Goal: Information Seeking & Learning: Understand process/instructions

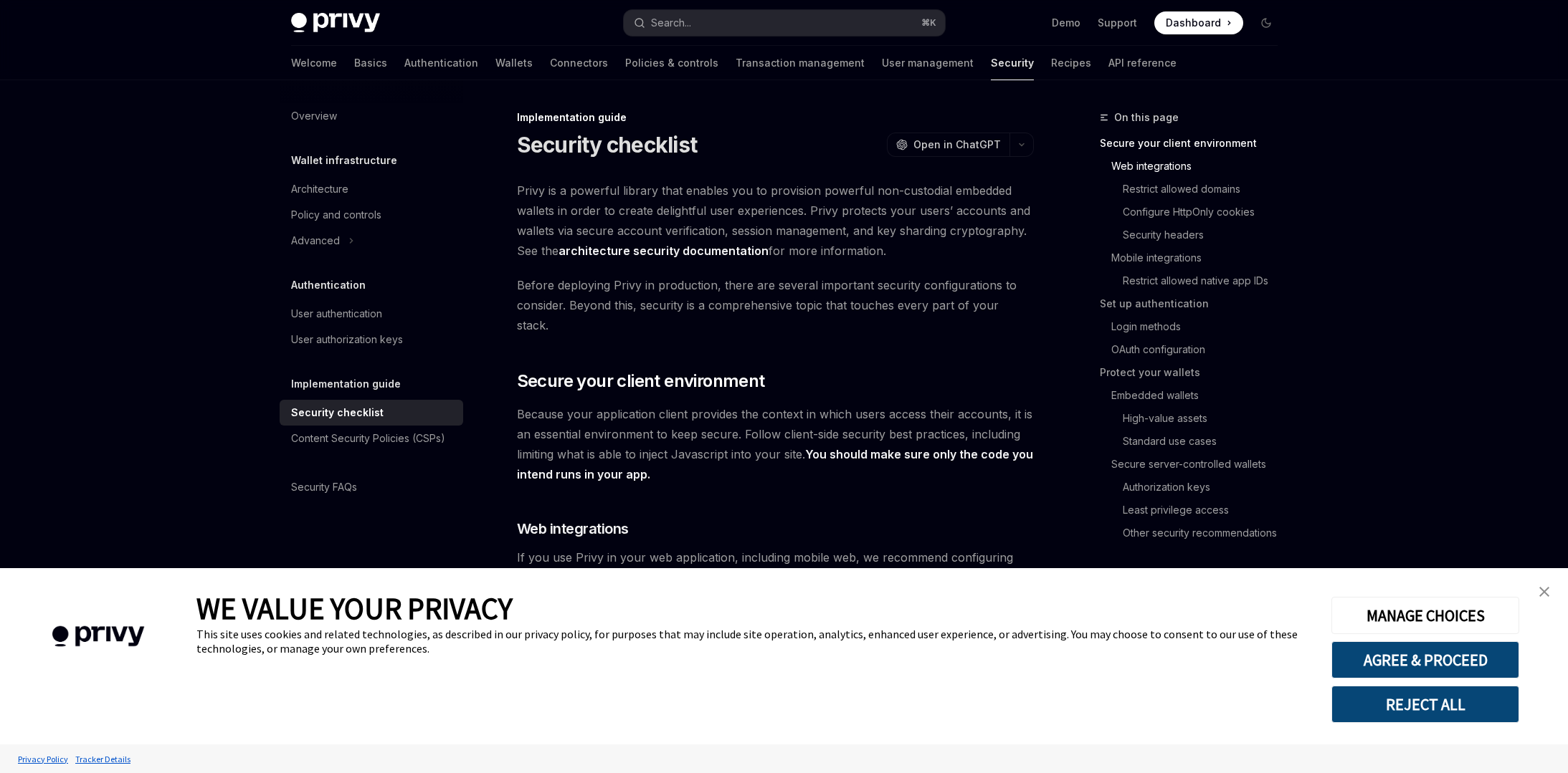
type textarea "*"
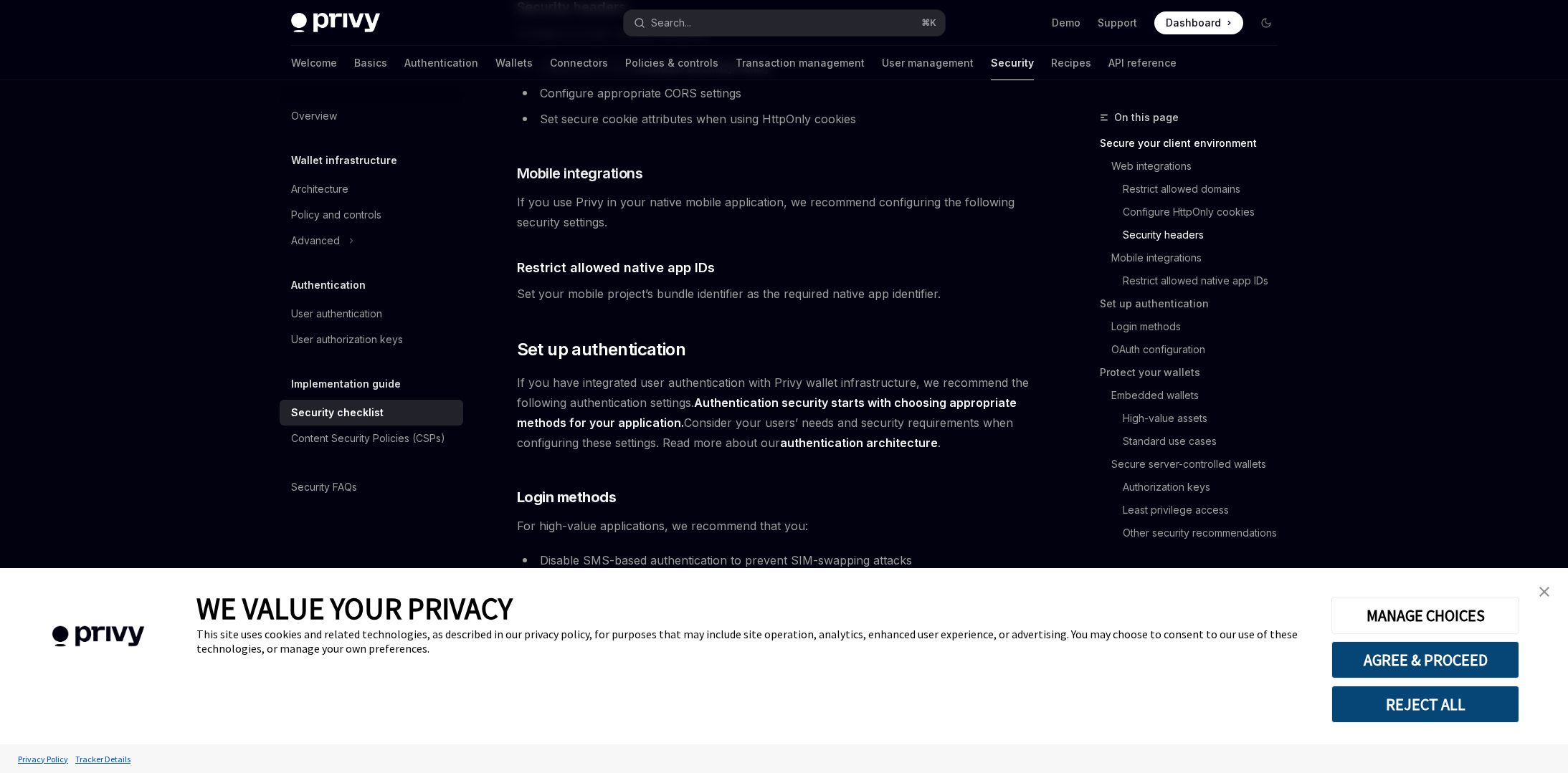
scroll to position [1284, 0]
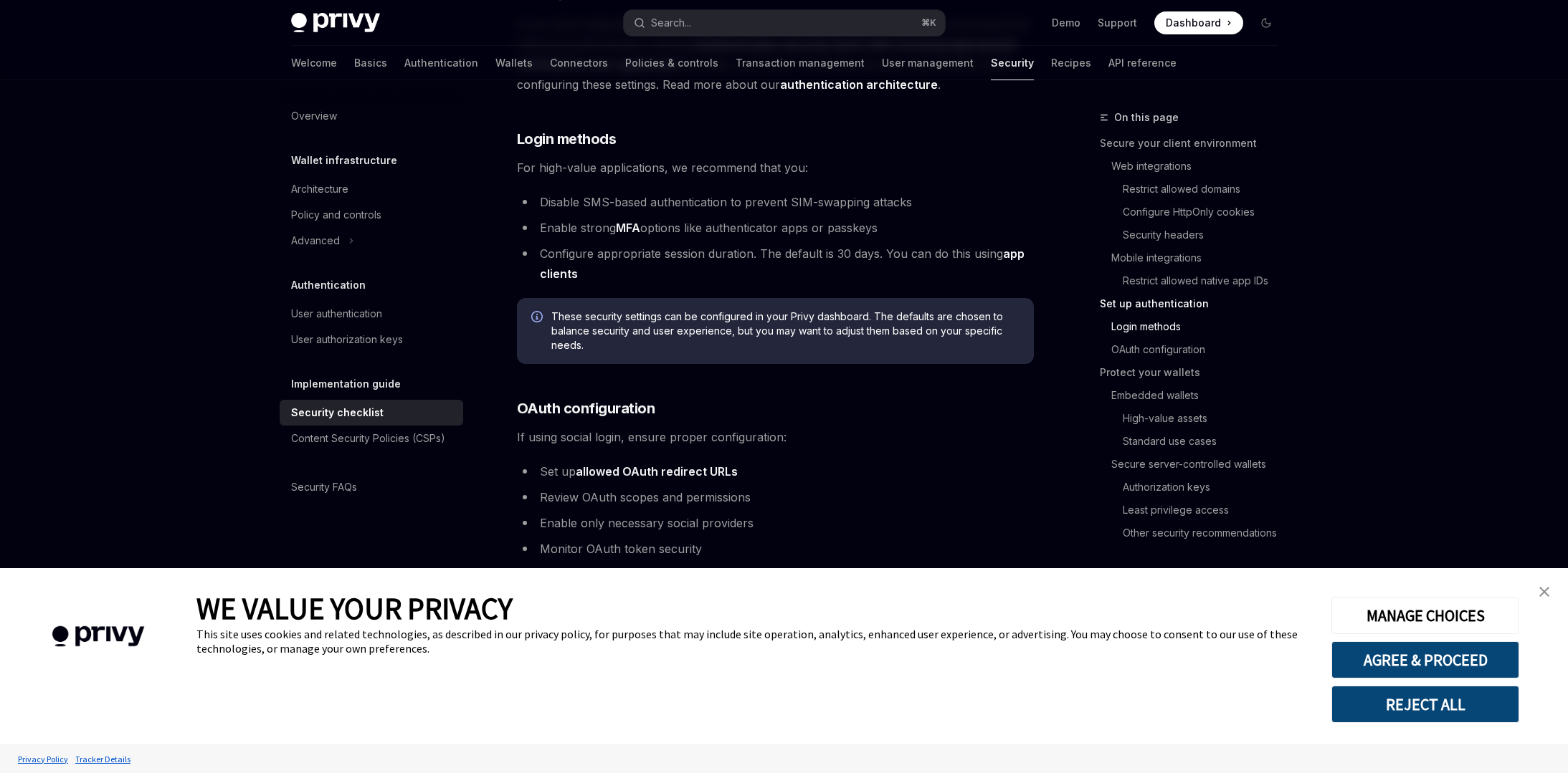
click at [1549, 591] on link "close banner" at bounding box center [1543, 592] width 28 height 28
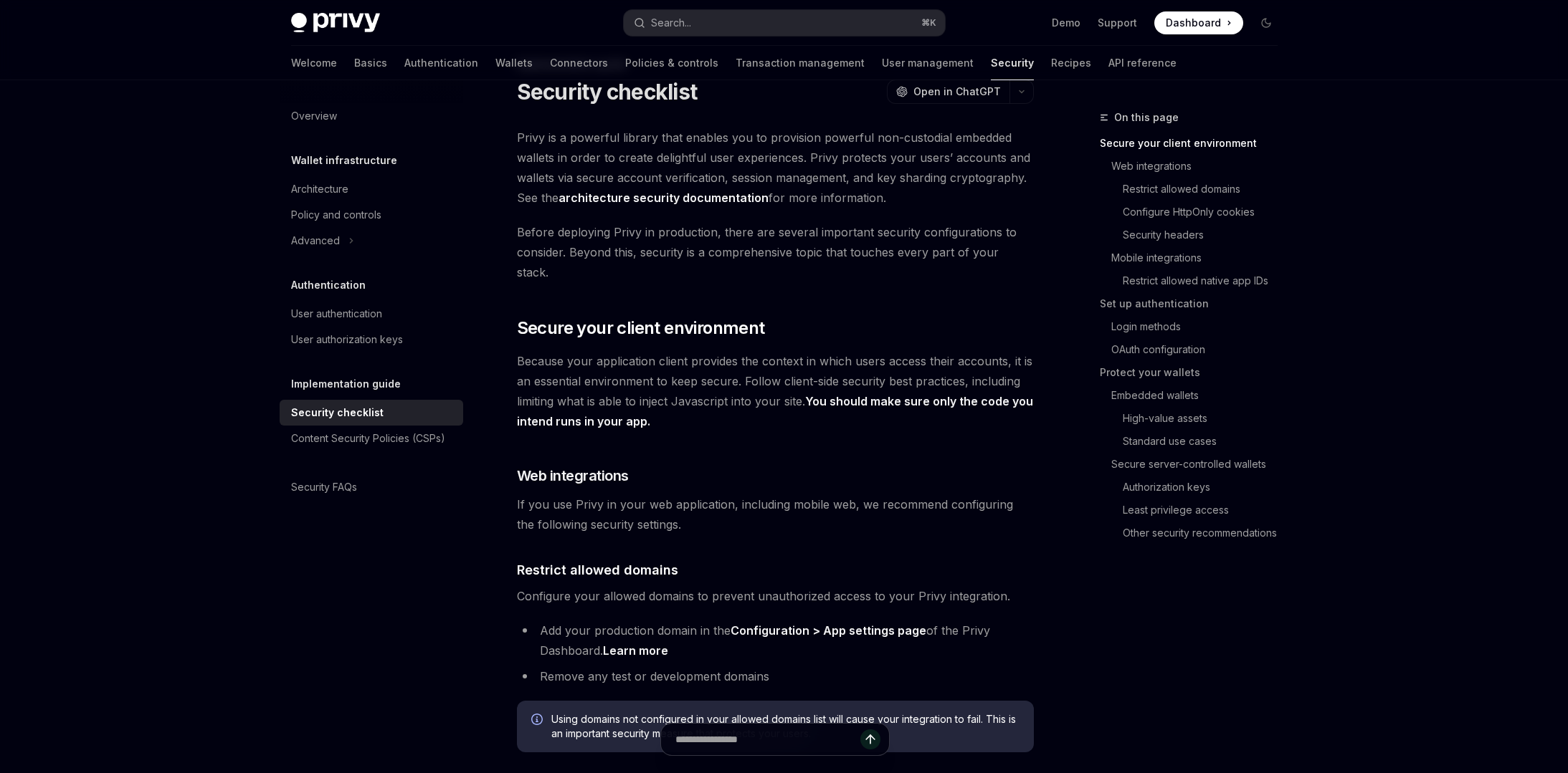
scroll to position [0, 0]
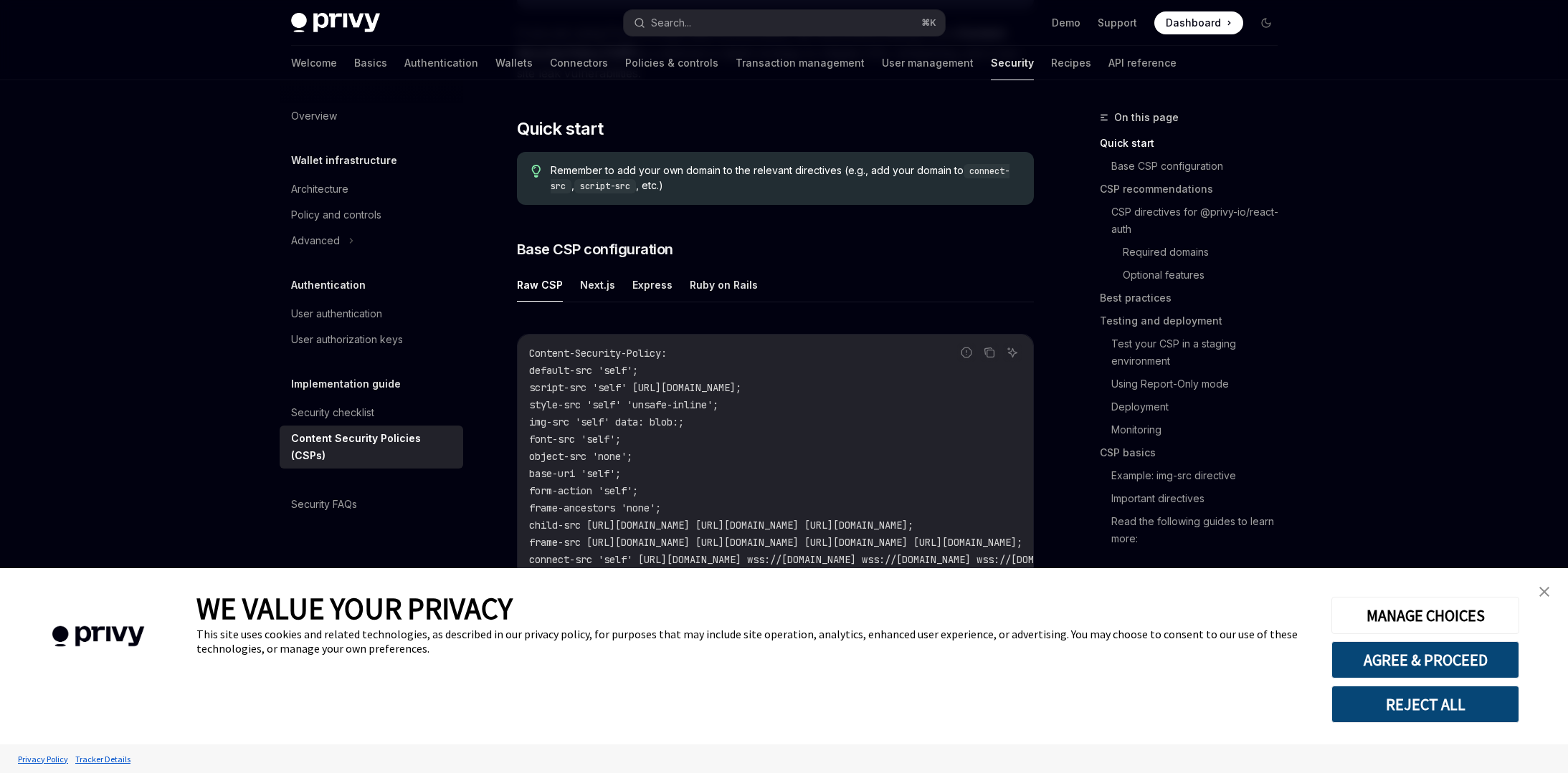
scroll to position [243, 0]
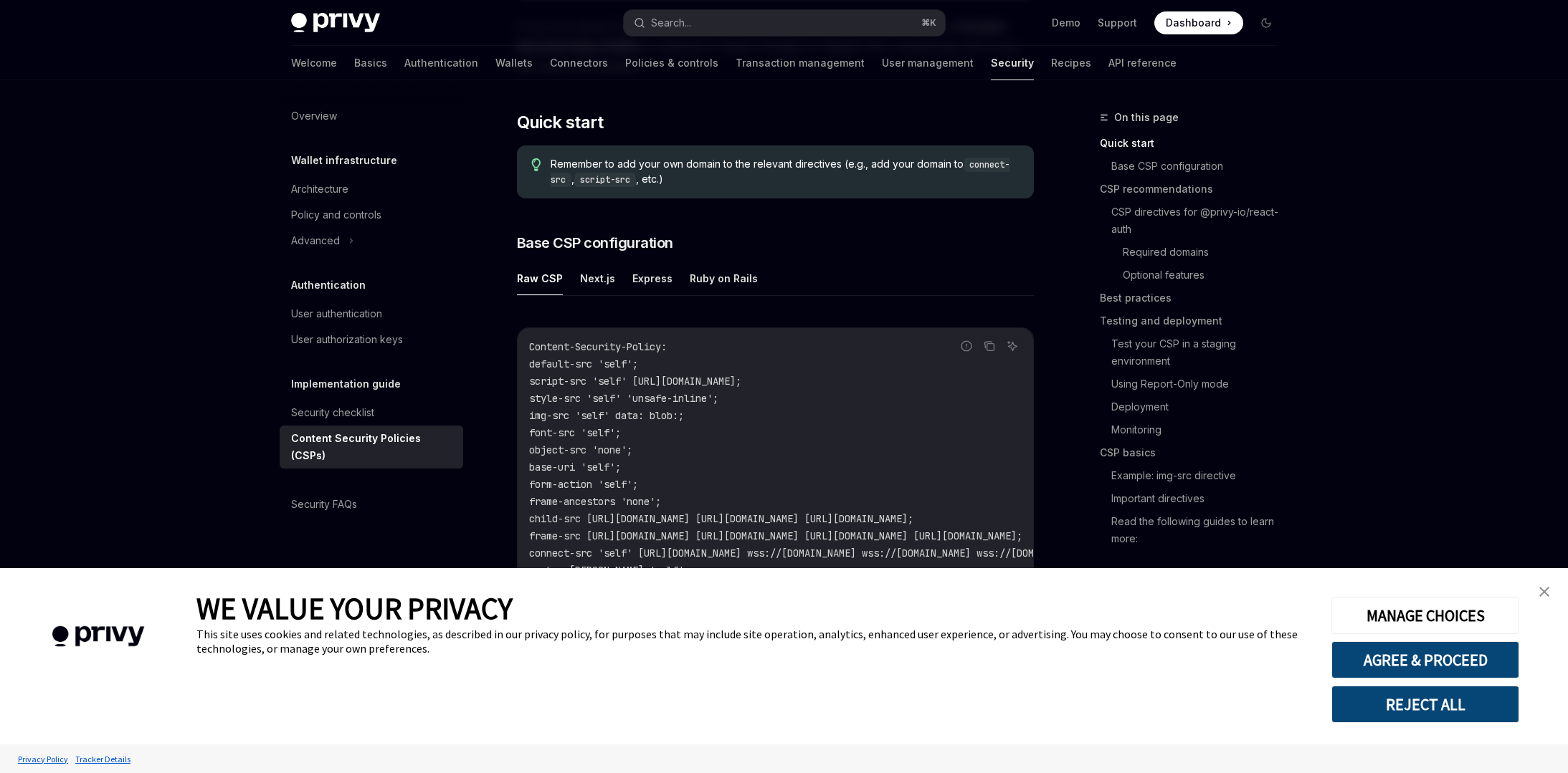
click at [575, 270] on ul "Raw CSP Next.js Express Ruby on Rails" at bounding box center [775, 279] width 517 height 35
click at [591, 276] on button "Next.js" at bounding box center [597, 278] width 35 height 34
type textarea "*"
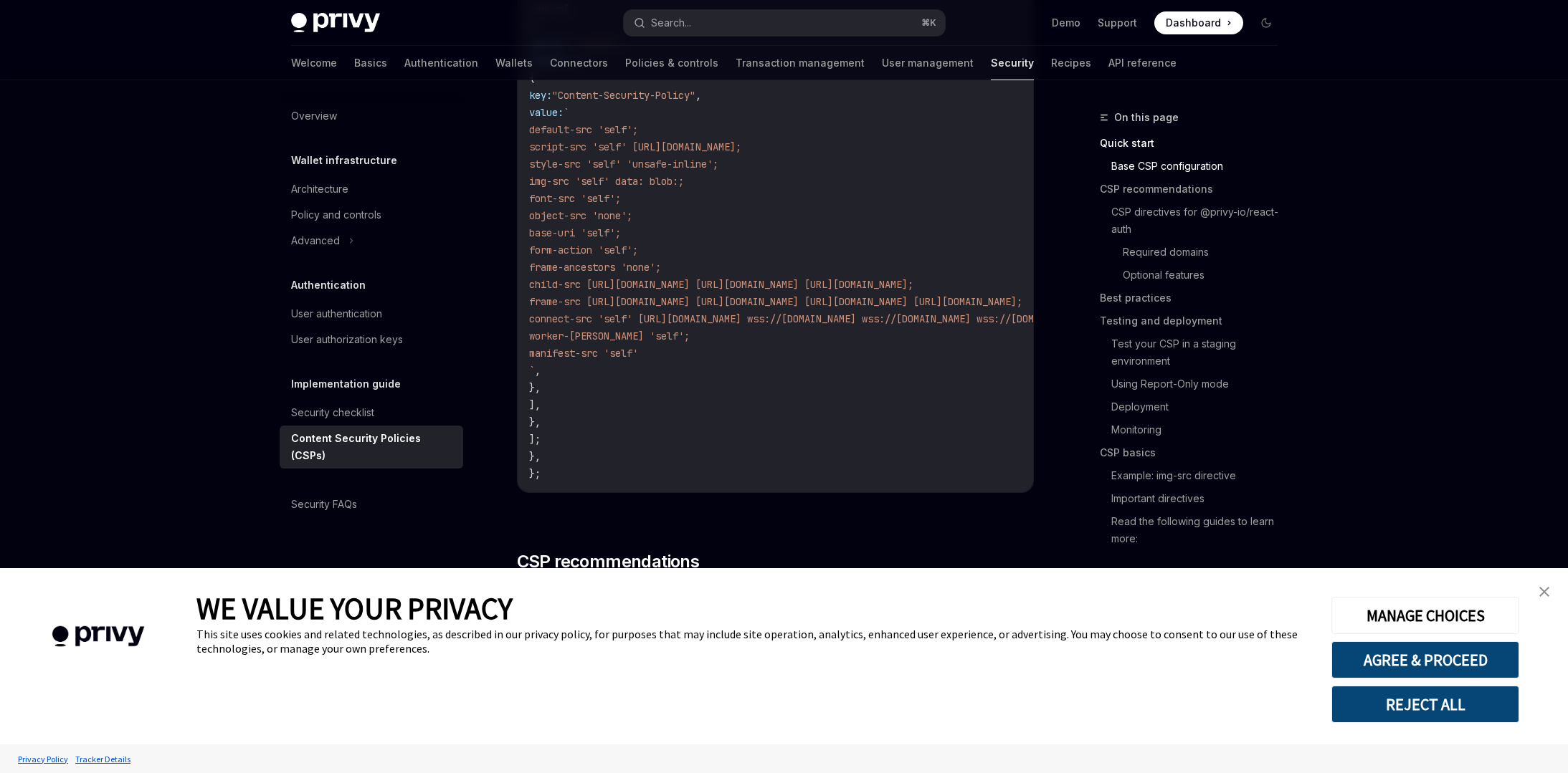
scroll to position [614, 0]
click at [827, 199] on code "const nextConfig = { async headers () { return [ { source: "/:path*" , headers:…" at bounding box center [950, 226] width 843 height 516
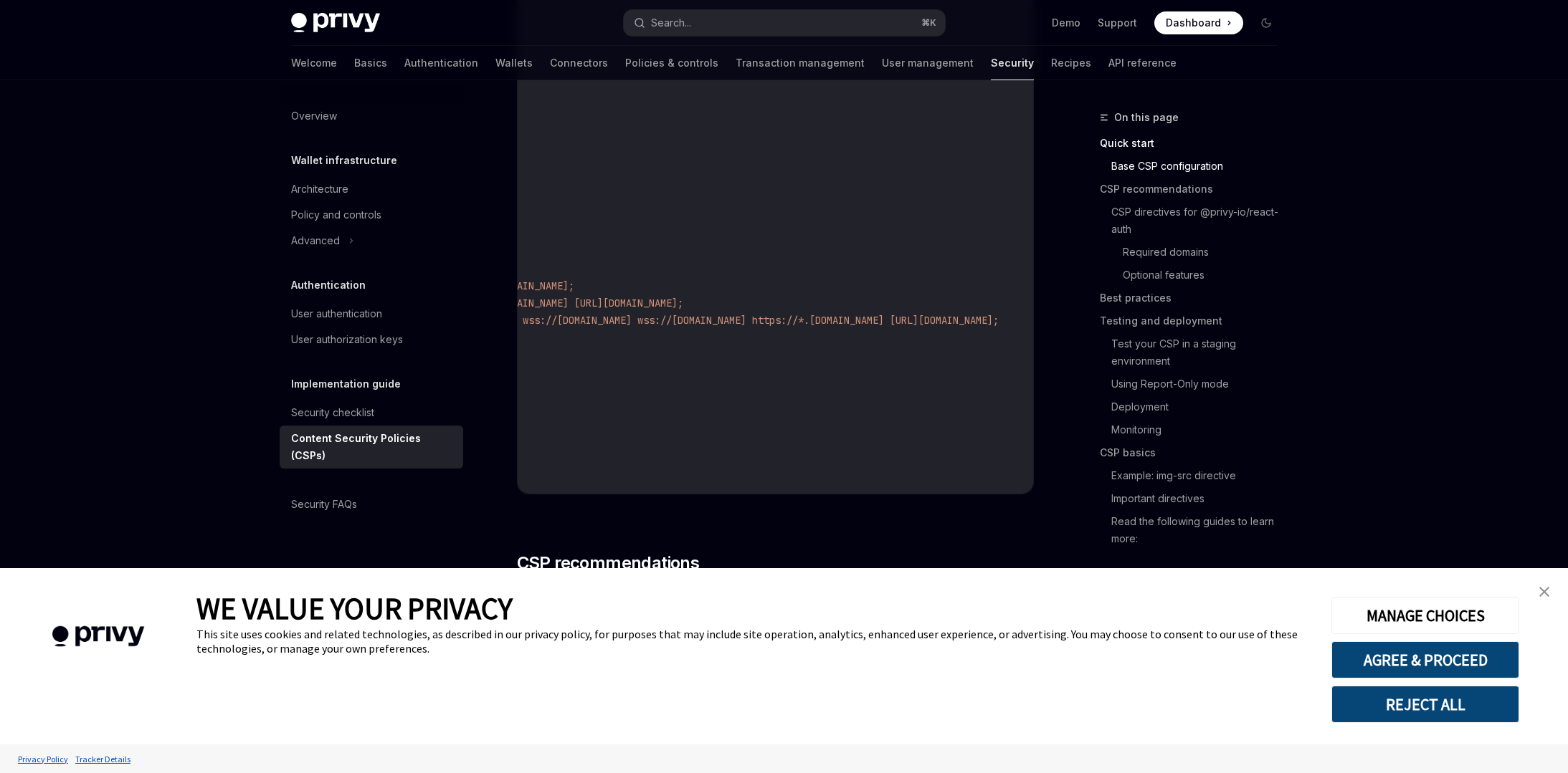
scroll to position [0, 700]
drag, startPoint x: 600, startPoint y: 280, endPoint x: 953, endPoint y: 317, distance: 354.9
click at [953, 317] on code "const nextConfig = { async headers () { return [ { source: "/:path*" , headers:…" at bounding box center [611, 226] width 843 height 516
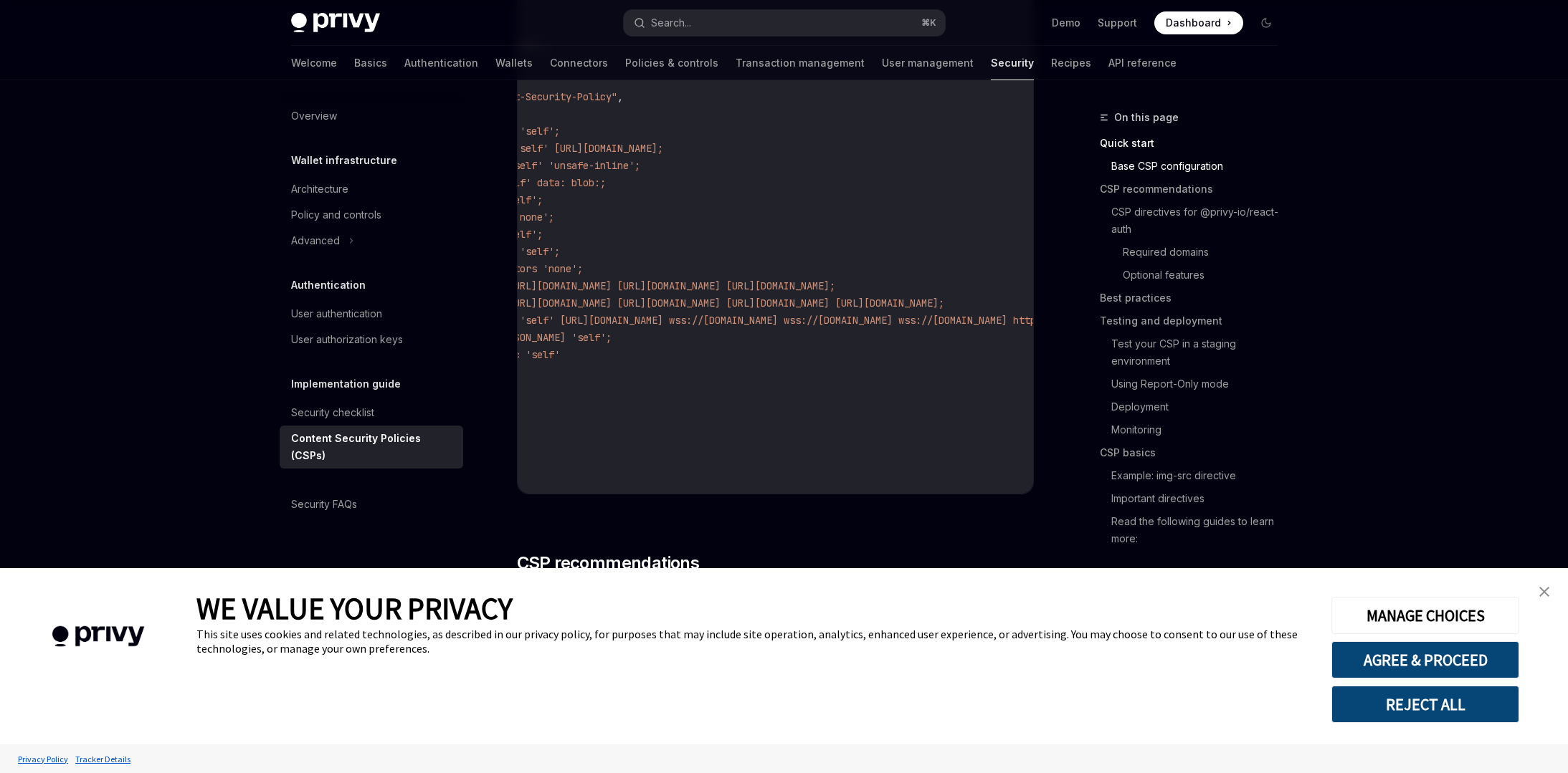
scroll to position [0, 76]
drag, startPoint x: 736, startPoint y: 166, endPoint x: 822, endPoint y: 158, distance: 86.4
click at [734, 167] on code "const nextConfig = { async headers () { return [ { source: "/:path*" , headers:…" at bounding box center [874, 226] width 843 height 516
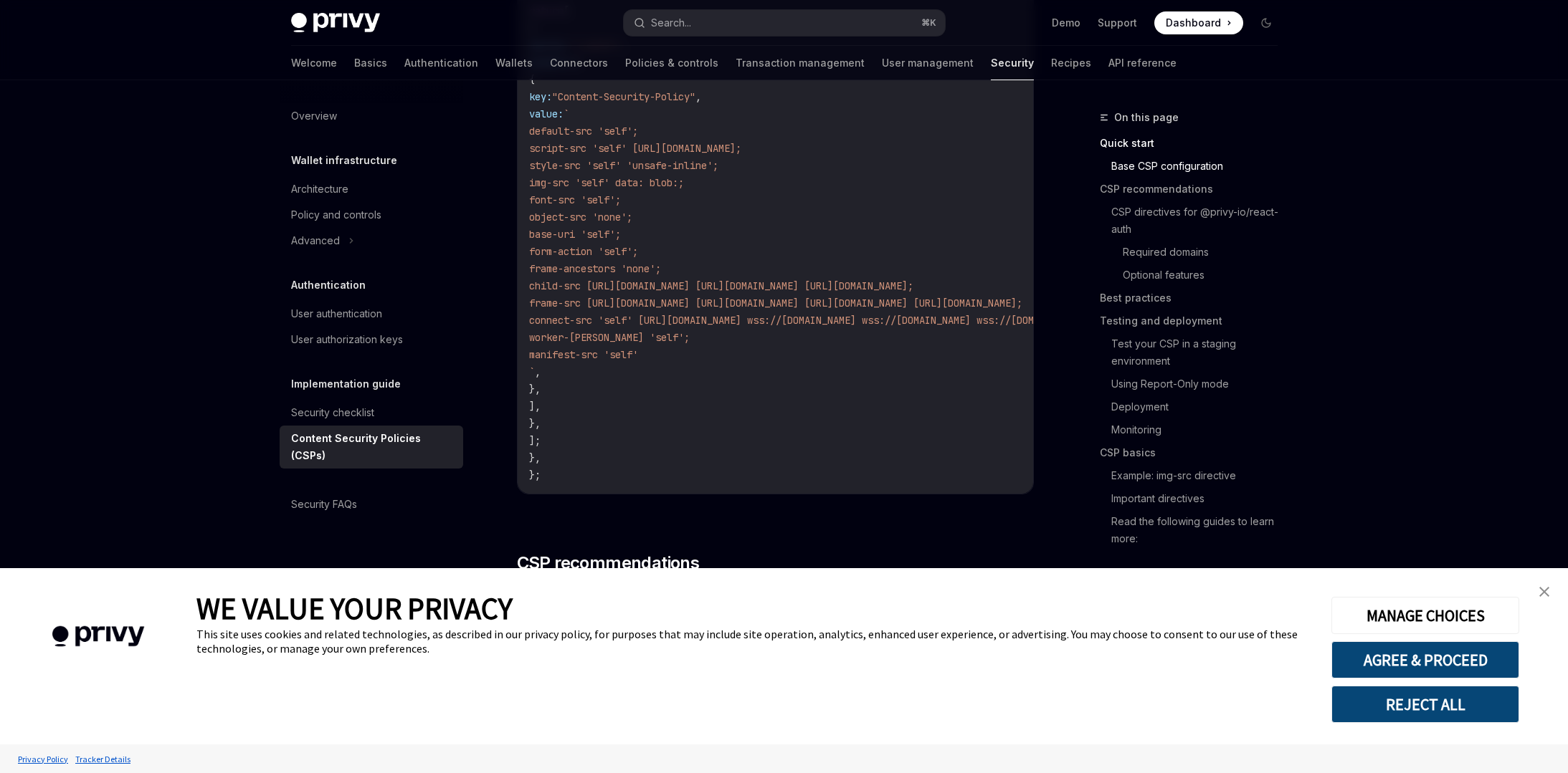
drag, startPoint x: 869, startPoint y: 147, endPoint x: 515, endPoint y: 141, distance: 354.1
click at [605, 145] on span "script-src 'self' https://challenges.cloudflare.com;" at bounding box center [635, 148] width 212 height 13
drag, startPoint x: 634, startPoint y: 145, endPoint x: 922, endPoint y: 147, distance: 288.0
click at [932, 149] on code "const nextConfig = { async headers () { return [ { source: "/:path*" , headers:…" at bounding box center [950, 226] width 843 height 516
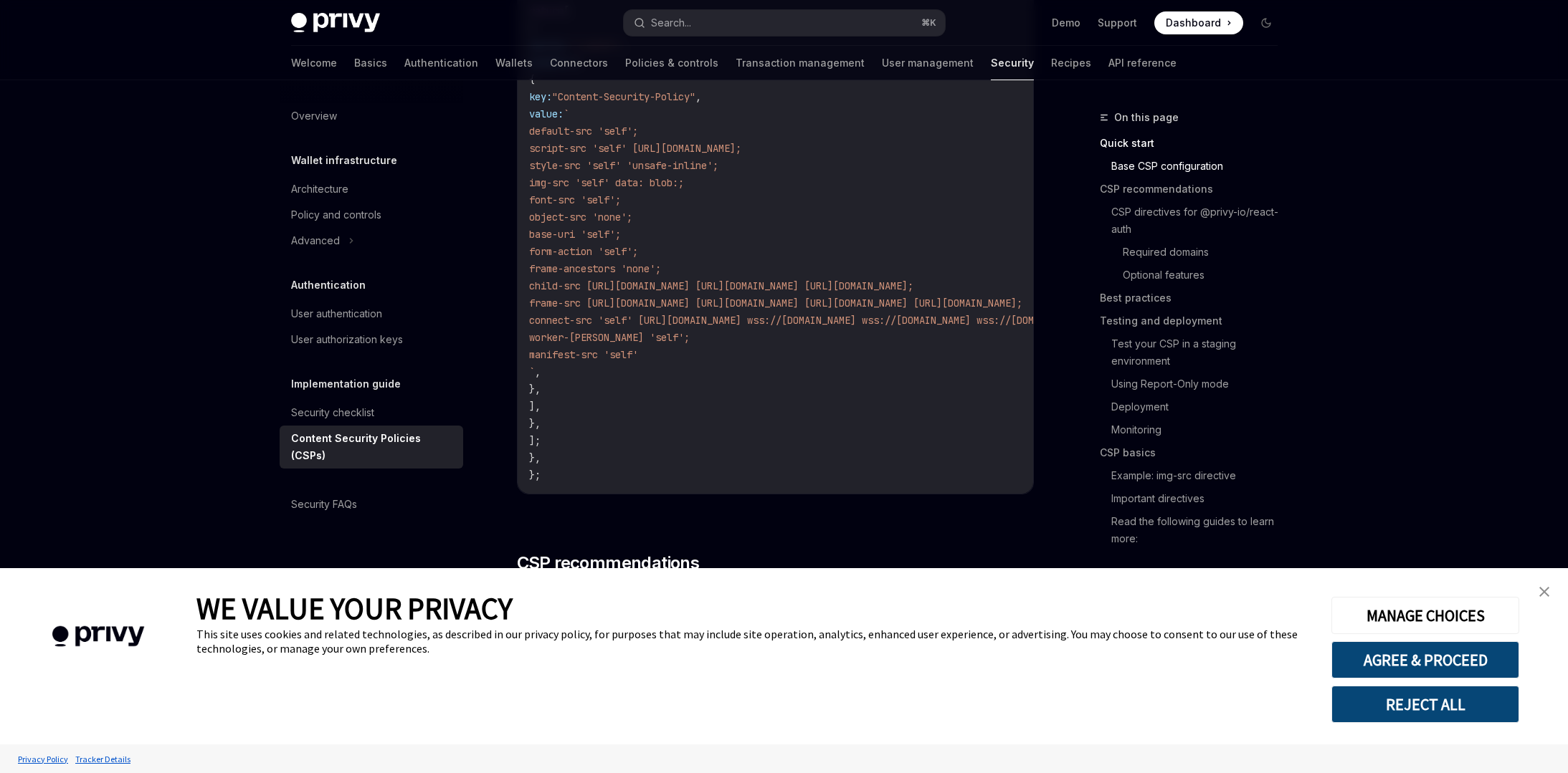
click at [615, 147] on span "script-src 'self' https://challenges.cloudflare.com;" at bounding box center [635, 148] width 212 height 13
drag, startPoint x: 668, startPoint y: 147, endPoint x: 611, endPoint y: 144, distance: 57.1
click at [611, 144] on span "script-src 'self' https://challenges.cloudflare.com;" at bounding box center [635, 148] width 212 height 13
click at [687, 147] on span "script-src 'self' https://challenges.cloudflare.com;" at bounding box center [635, 148] width 212 height 13
drag, startPoint x: 685, startPoint y: 148, endPoint x: 710, endPoint y: 148, distance: 25.0
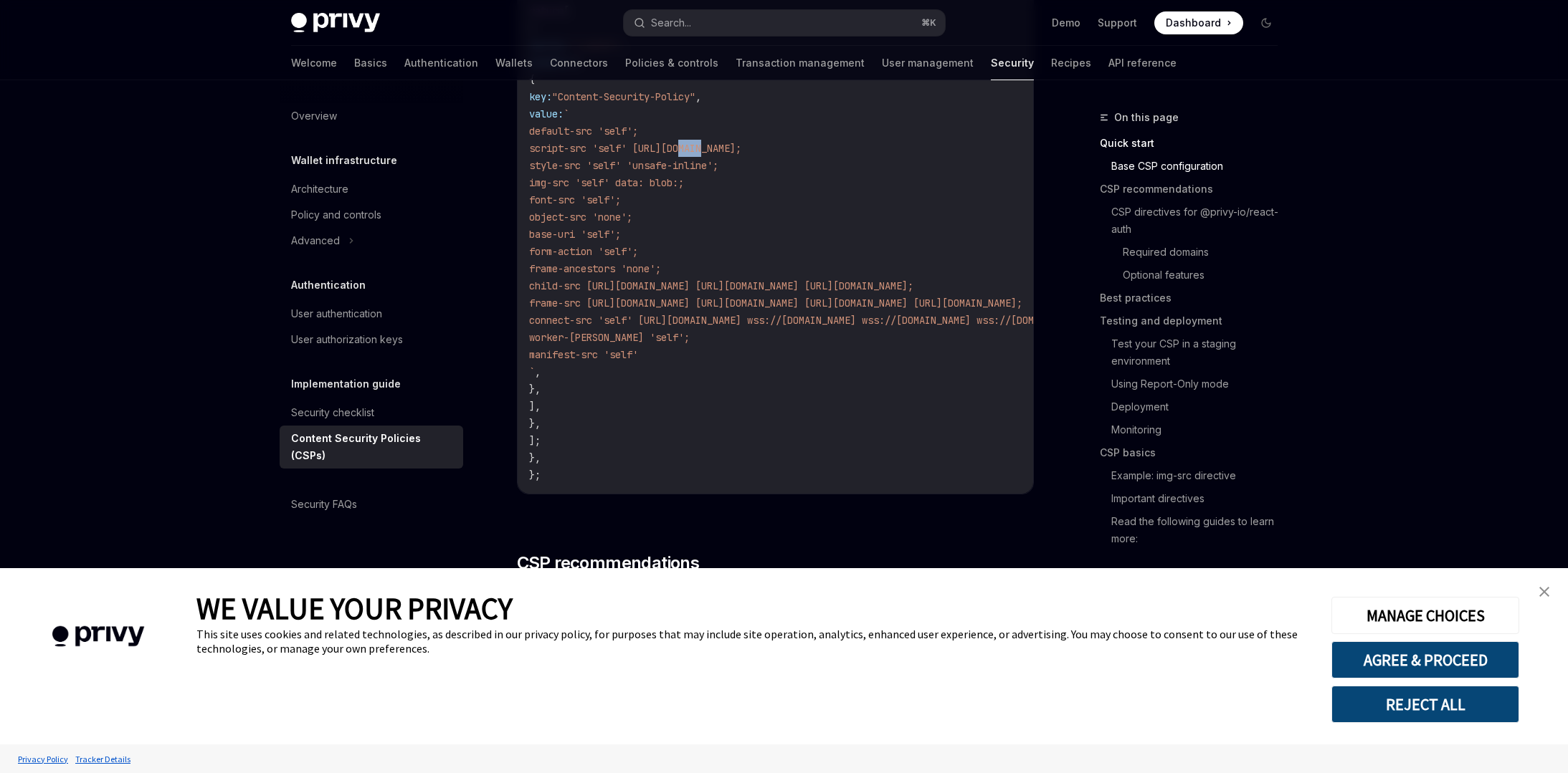
click at [710, 148] on span "script-src 'self' https://challenges.cloudflare.com;" at bounding box center [635, 148] width 212 height 13
click at [735, 147] on span "script-src 'self' https://challenges.cloudflare.com;" at bounding box center [635, 148] width 212 height 13
drag, startPoint x: 721, startPoint y: 146, endPoint x: 1002, endPoint y: 149, distance: 281.0
click at [1002, 149] on code "const nextConfig = { async headers () { return [ { source: "/:path*" , headers:…" at bounding box center [950, 226] width 843 height 516
click at [893, 176] on code "const nextConfig = { async headers () { return [ { source: "/:path*" , headers:…" at bounding box center [950, 226] width 843 height 516
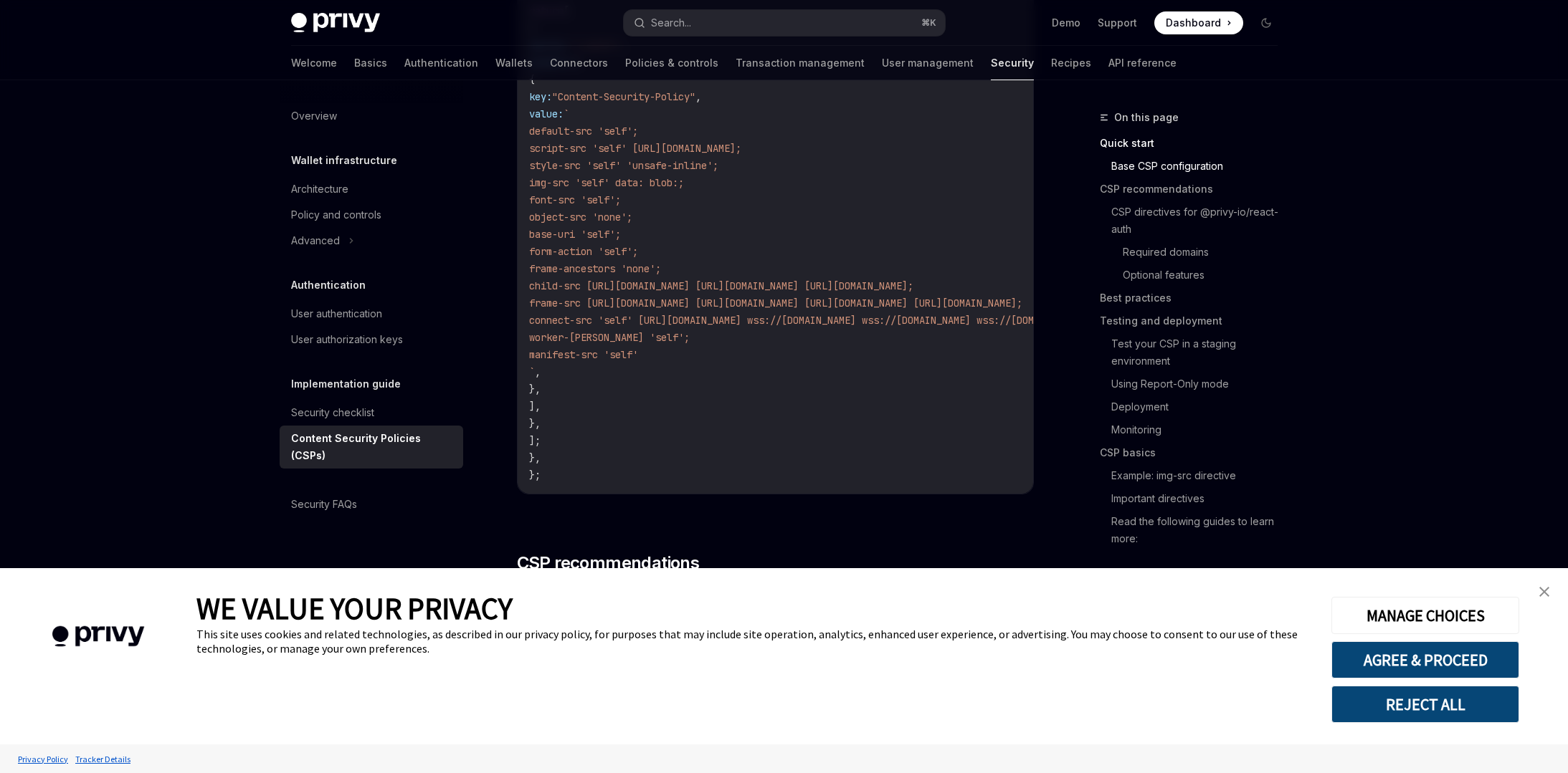
drag, startPoint x: 597, startPoint y: 131, endPoint x: 780, endPoint y: 361, distance: 293.9
click at [780, 361] on code "const nextConfig = { async headers () { return [ { source: "/:path*" , headers:…" at bounding box center [950, 226] width 843 height 516
click at [793, 349] on code "const nextConfig = { async headers () { return [ { source: "/:path*" , headers:…" at bounding box center [950, 226] width 843 height 516
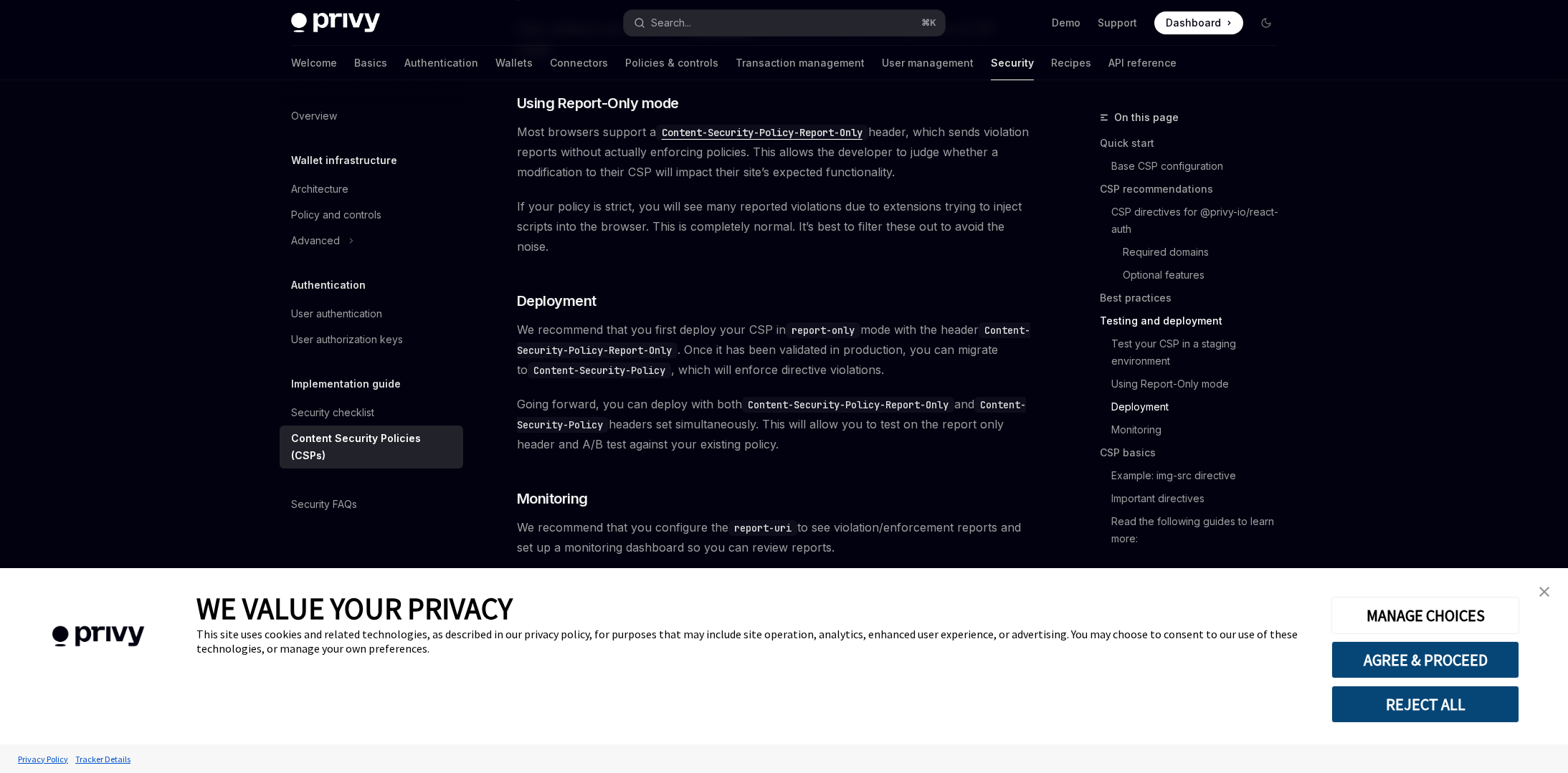
scroll to position [2840, 0]
click at [561, 319] on code "Content-Security-Policy-Report-Only" at bounding box center [773, 337] width 513 height 36
drag, startPoint x: 800, startPoint y: 291, endPoint x: 836, endPoint y: 291, distance: 36.0
click at [836, 319] on code "report-only" at bounding box center [822, 327] width 74 height 16
click at [871, 317] on span "We recommend that you first deploy your CSP in report-only mode with the header…" at bounding box center [775, 347] width 517 height 60
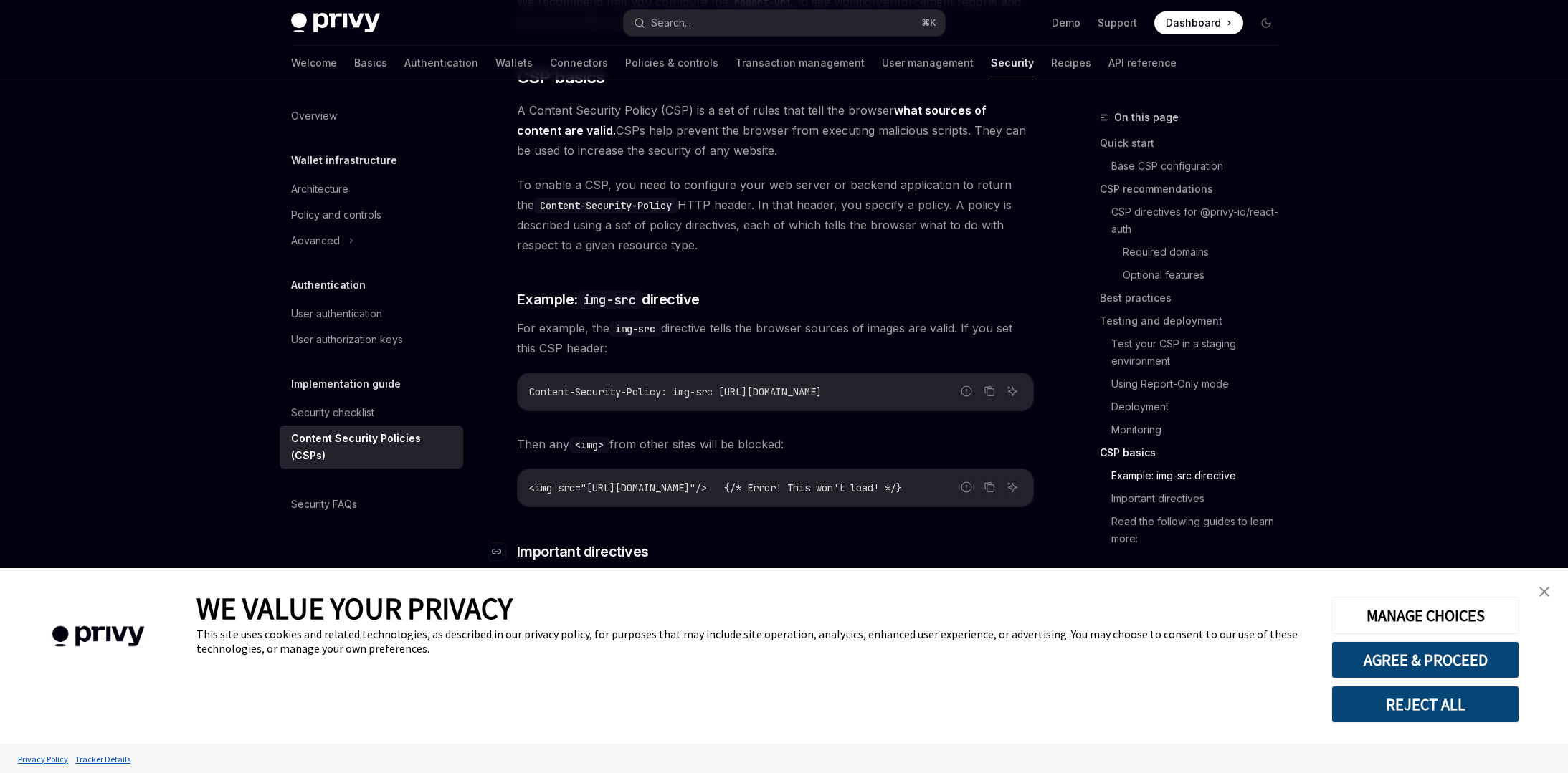
scroll to position [3364, 0]
click at [1549, 592] on link "close banner" at bounding box center [1543, 592] width 28 height 28
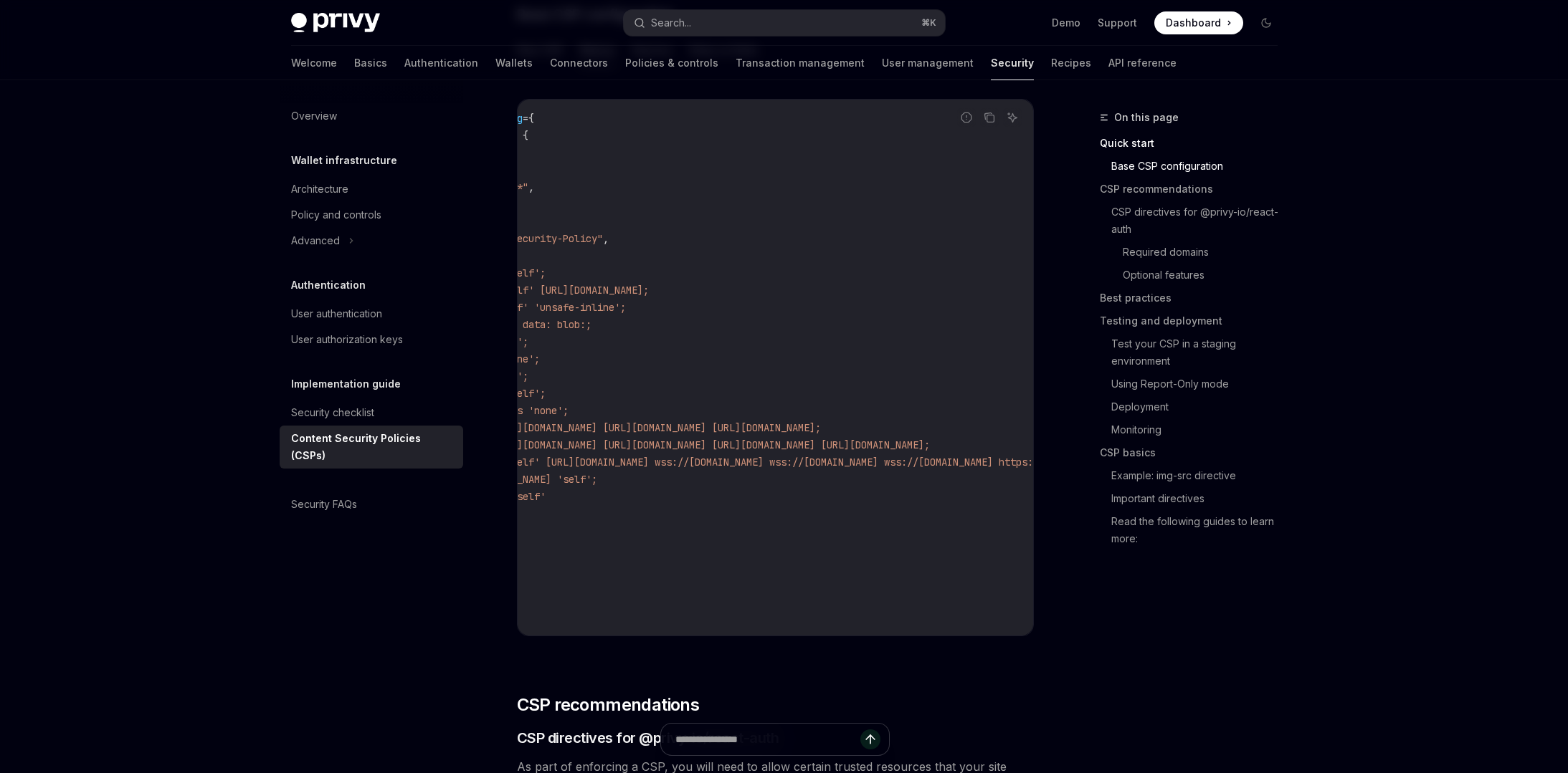
scroll to position [0, 69]
drag, startPoint x: 542, startPoint y: 456, endPoint x: 605, endPoint y: 464, distance: 63.5
click at [605, 464] on span "connect-src 'self' https://auth.privy.io wss://relay.walletconnect.com wss://re…" at bounding box center [865, 462] width 809 height 13
click at [611, 464] on span "connect-src 'self' https://auth.privy.io wss://relay.walletconnect.com wss://re…" at bounding box center [865, 462] width 809 height 13
drag, startPoint x: 595, startPoint y: 464, endPoint x: 542, endPoint y: 467, distance: 53.1
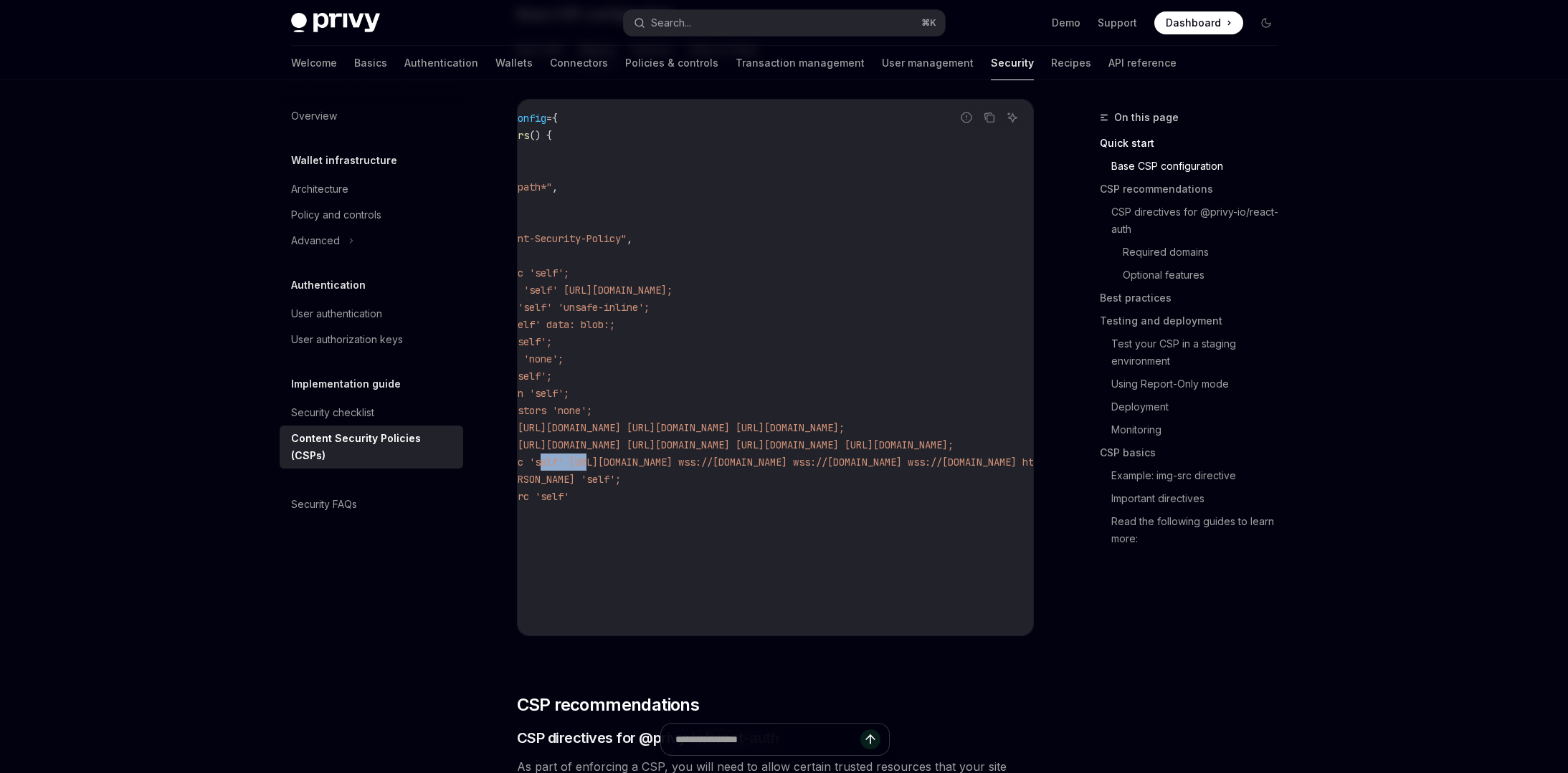
click at [542, 467] on span "connect-src 'self' https://auth.privy.io wss://relay.walletconnect.com wss://re…" at bounding box center [865, 462] width 809 height 13
drag, startPoint x: 549, startPoint y: 466, endPoint x: 581, endPoint y: 466, distance: 32.0
click at [549, 466] on span "connect-src 'self' https://auth.privy.io wss://relay.walletconnect.com wss://re…" at bounding box center [865, 462] width 809 height 13
drag, startPoint x: 610, startPoint y: 466, endPoint x: 533, endPoint y: 464, distance: 77.0
click at [533, 464] on span "connect-src 'self' https://auth.privy.io wss://relay.walletconnect.com wss://re…" at bounding box center [865, 462] width 809 height 13
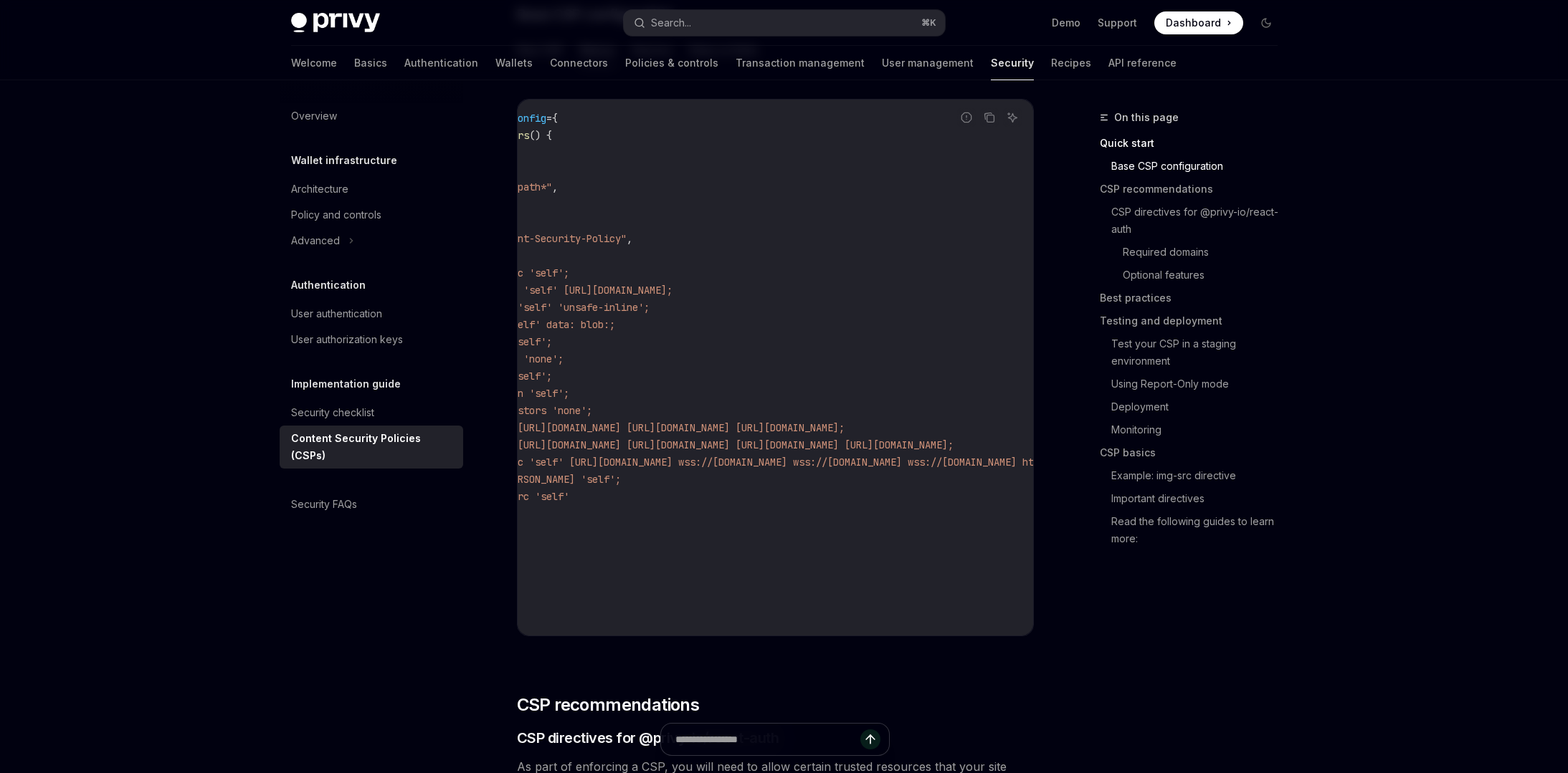
drag, startPoint x: 709, startPoint y: 631, endPoint x: 734, endPoint y: 631, distance: 25.0
click at [734, 631] on div "const nextConfig = { async headers () { return [ { source: "/:path*" , headers:…" at bounding box center [775, 368] width 515 height 536
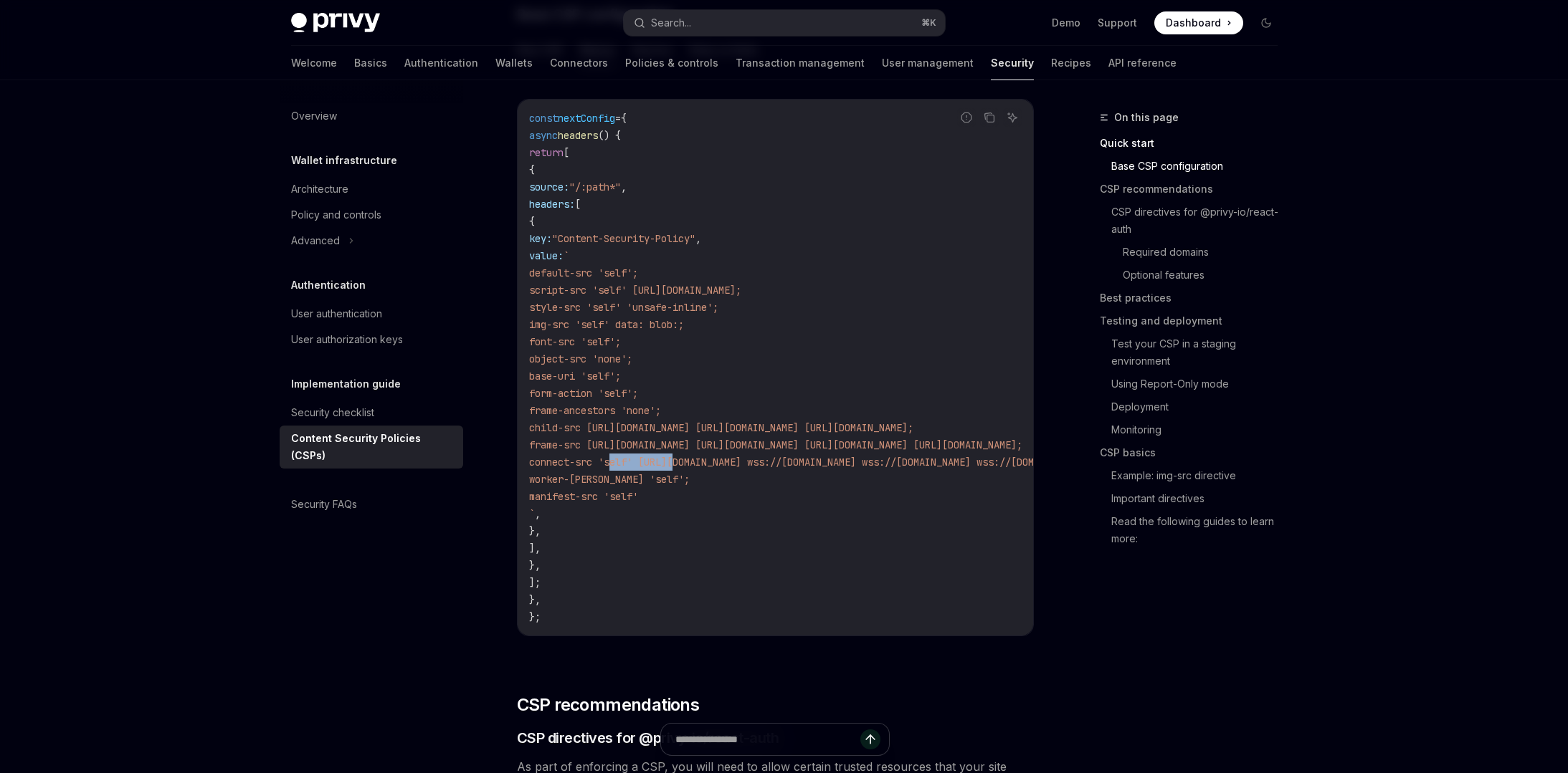
drag, startPoint x: 613, startPoint y: 456, endPoint x: 678, endPoint y: 463, distance: 65.4
click at [678, 463] on span "connect-src 'self' https://auth.privy.io wss://relay.walletconnect.com wss://re…" at bounding box center [933, 462] width 809 height 13
click at [750, 466] on span "connect-src 'self' https://auth.privy.io wss://relay.walletconnect.com wss://re…" at bounding box center [933, 462] width 809 height 13
drag, startPoint x: 613, startPoint y: 442, endPoint x: 662, endPoint y: 444, distance: 49.0
click at [662, 444] on span "frame-src https://auth.privy.io https://verify.walletconnect.com https://verify…" at bounding box center [775, 446] width 493 height 13
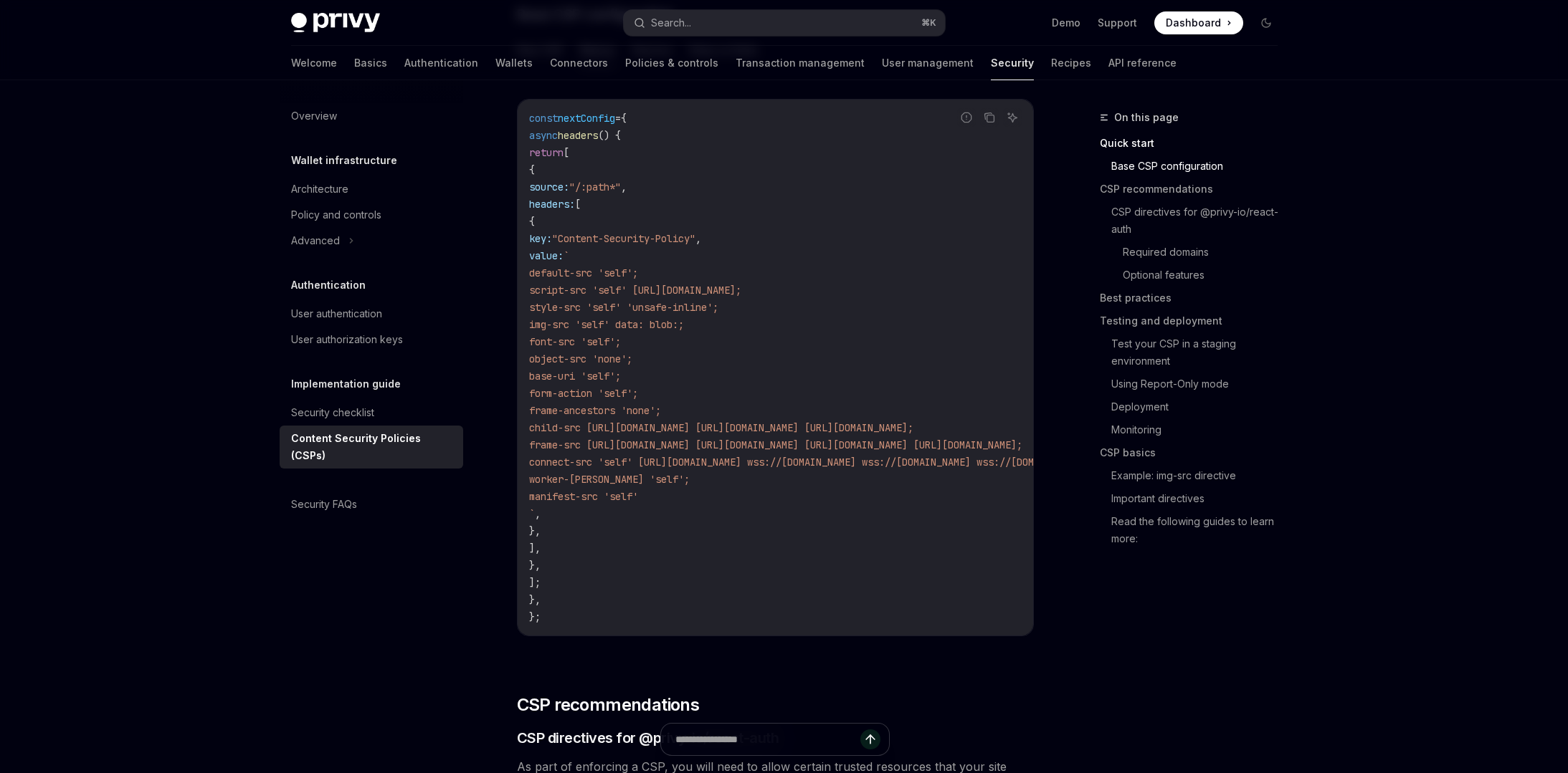
click at [666, 445] on span "frame-src https://auth.privy.io https://verify.walletconnect.com https://verify…" at bounding box center [775, 446] width 493 height 13
drag, startPoint x: 661, startPoint y: 443, endPoint x: 596, endPoint y: 439, distance: 65.1
click at [596, 439] on span "frame-src https://auth.privy.io https://verify.walletconnect.com https://verify…" at bounding box center [775, 446] width 493 height 13
click at [660, 442] on span "frame-src https://auth.privy.io https://verify.walletconnect.com https://verify…" at bounding box center [775, 446] width 493 height 13
drag, startPoint x: 666, startPoint y: 446, endPoint x: 585, endPoint y: 443, distance: 81.1
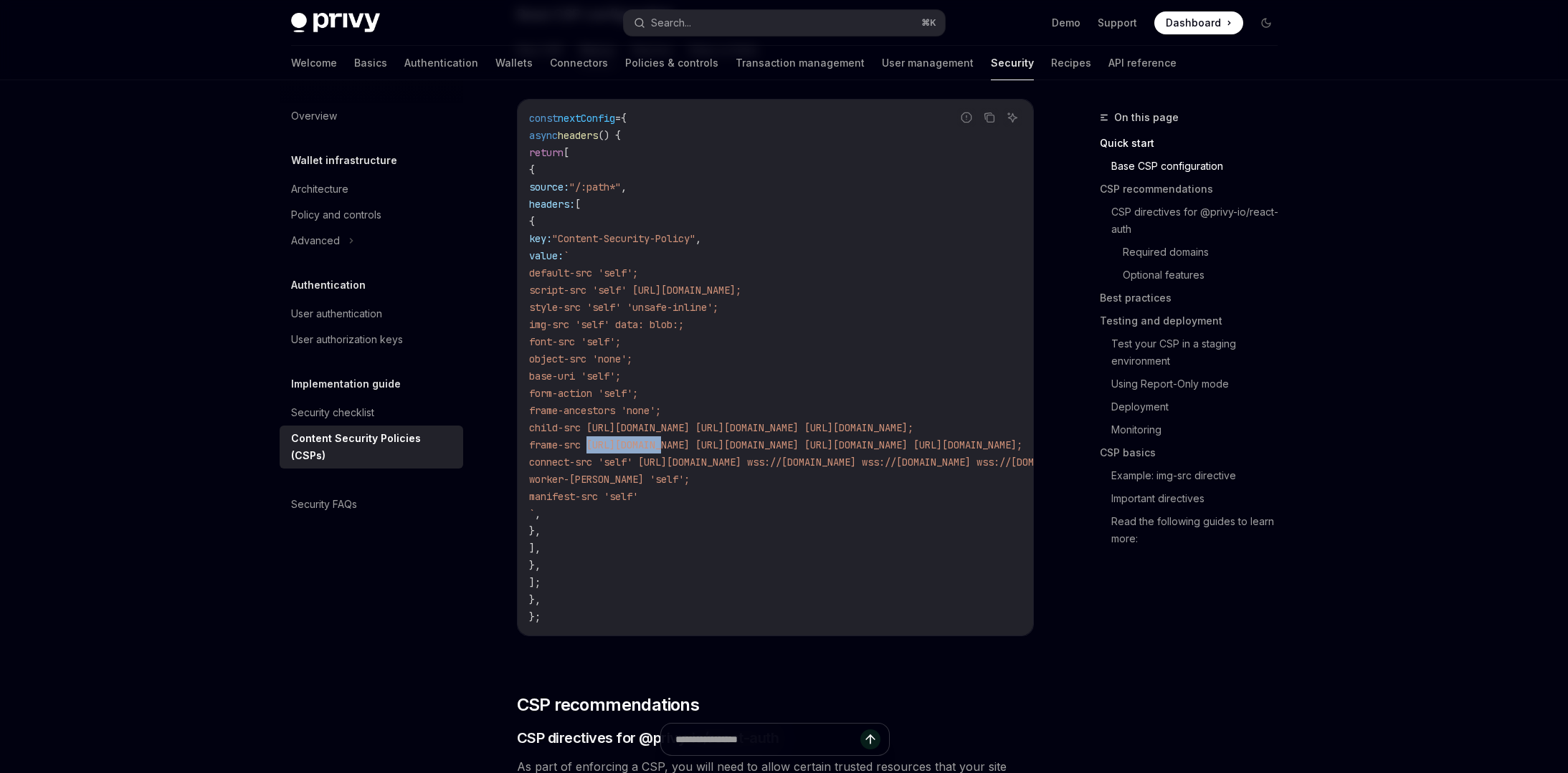
click at [585, 443] on span "frame-src https://auth.privy.io https://verify.walletconnect.com https://verify…" at bounding box center [775, 446] width 493 height 13
click at [726, 479] on code "const nextConfig = { async headers () { return [ { source: "/:path*" , headers:…" at bounding box center [950, 368] width 843 height 516
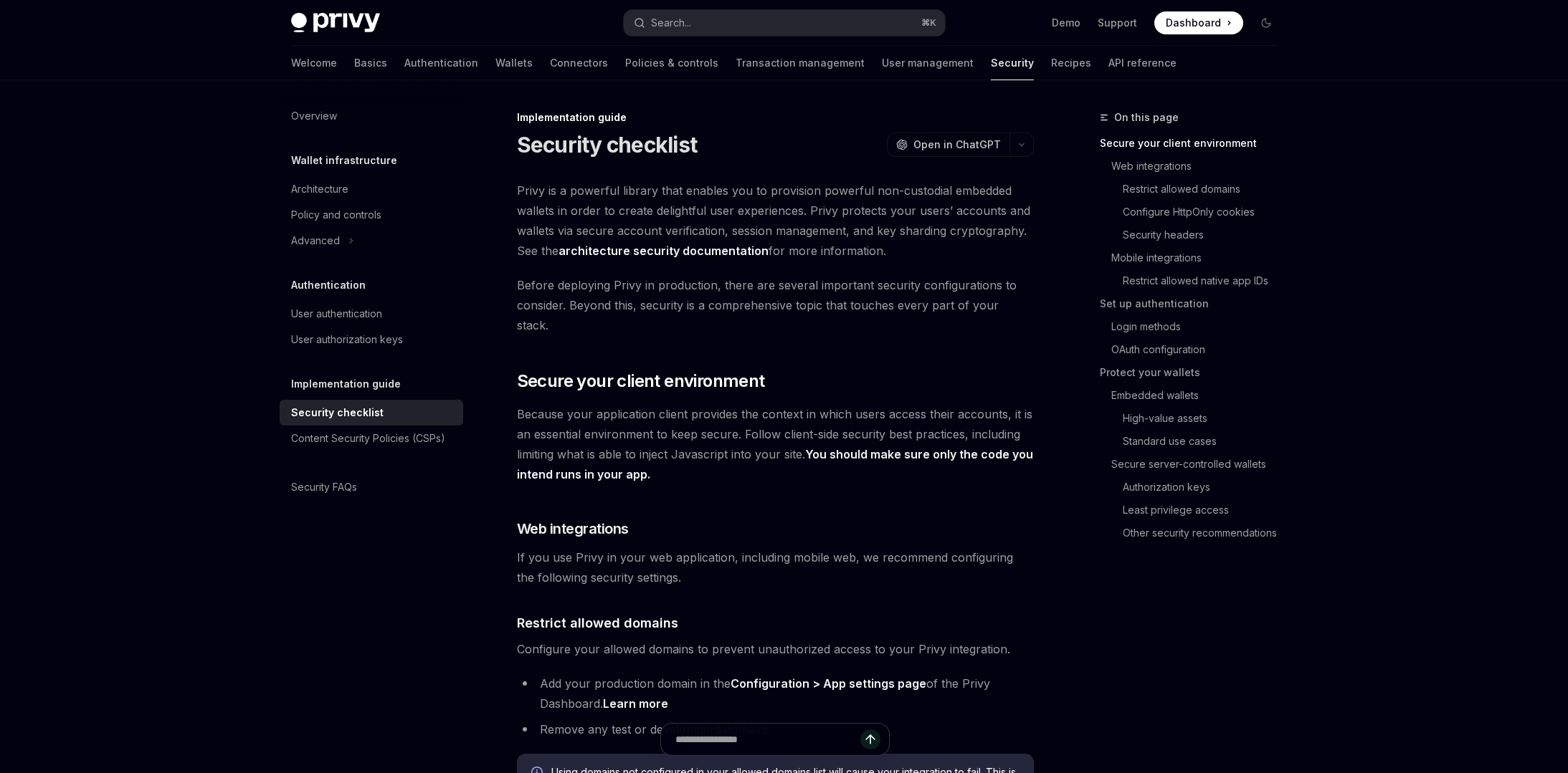
type textarea "*"
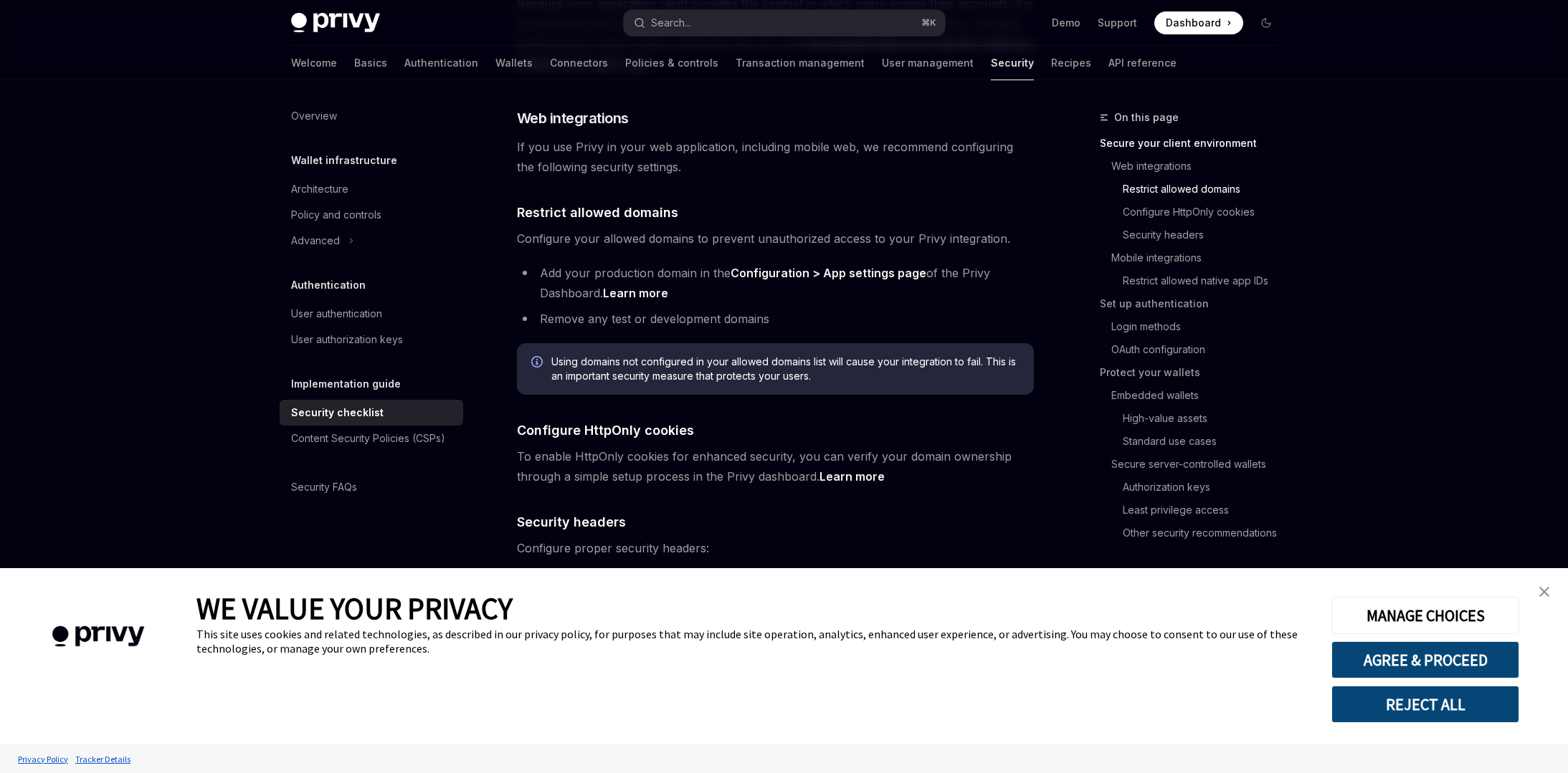
scroll to position [1310, 0]
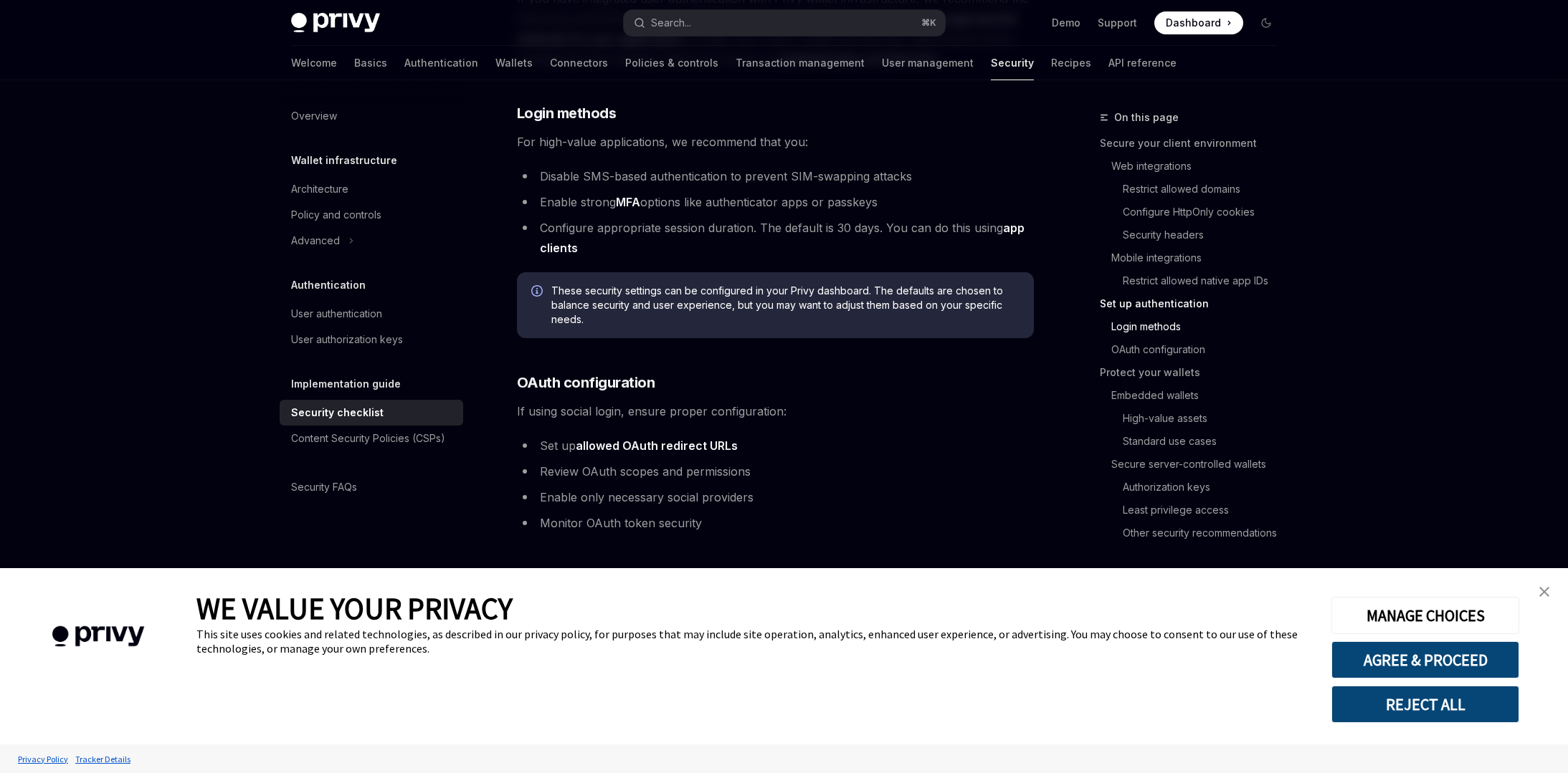
click at [1544, 587] on img "close banner" at bounding box center [1543, 592] width 10 height 10
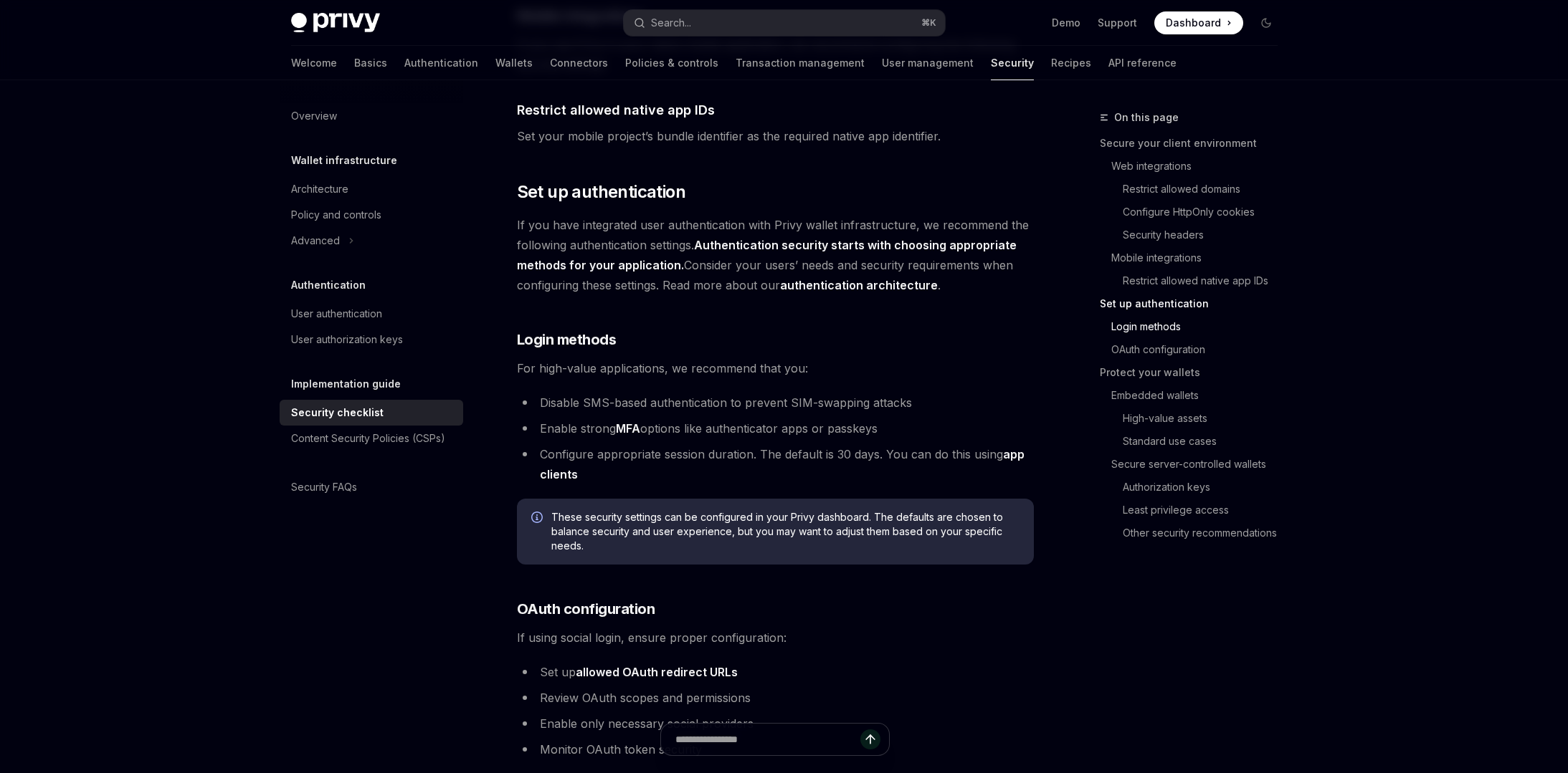
scroll to position [0, 0]
